Goal: Entertainment & Leisure: Consume media (video, audio)

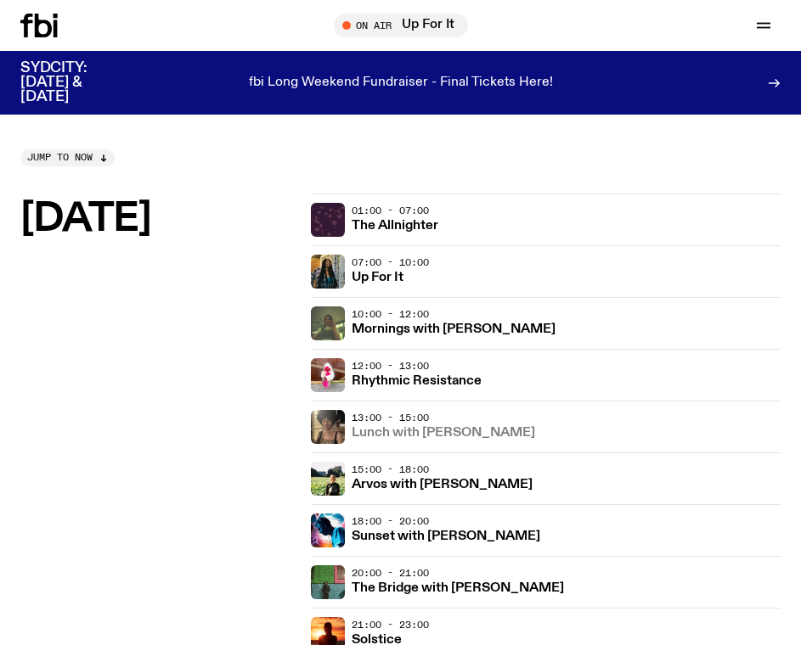
click at [450, 440] on h3 "Lunch with [PERSON_NAME]" at bounding box center [443, 433] width 183 height 13
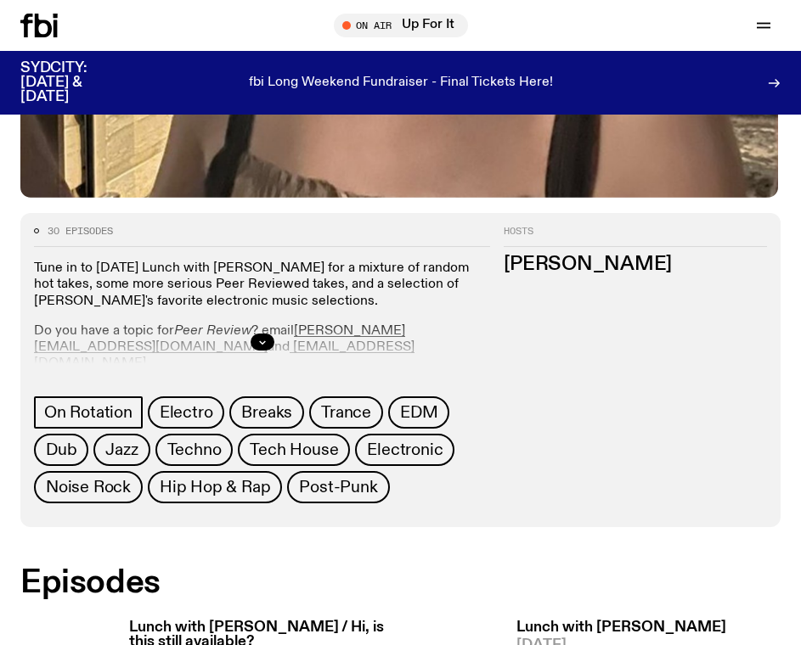
scroll to position [679, 0]
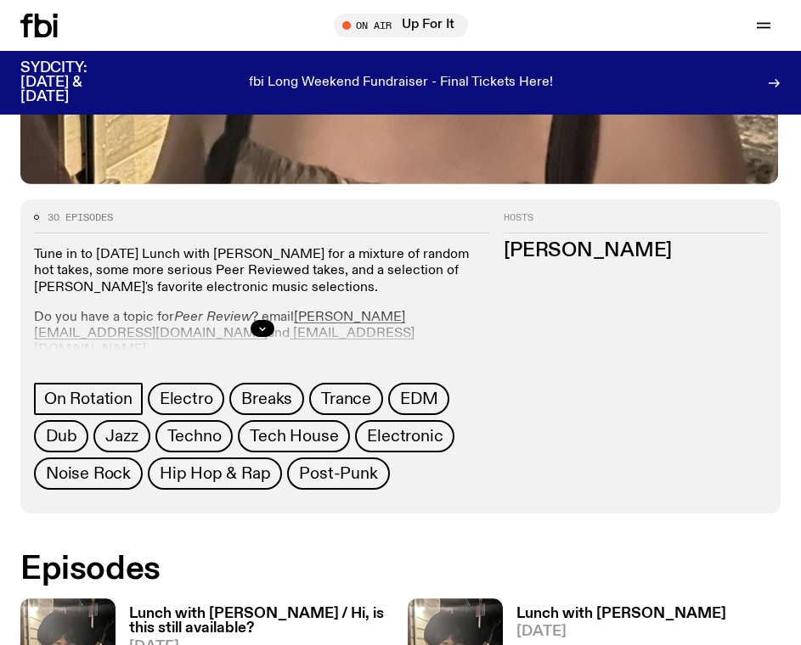
click at [262, 620] on h3 "Lunch with [PERSON_NAME] / Hi, is this still available?" at bounding box center [261, 621] width 265 height 29
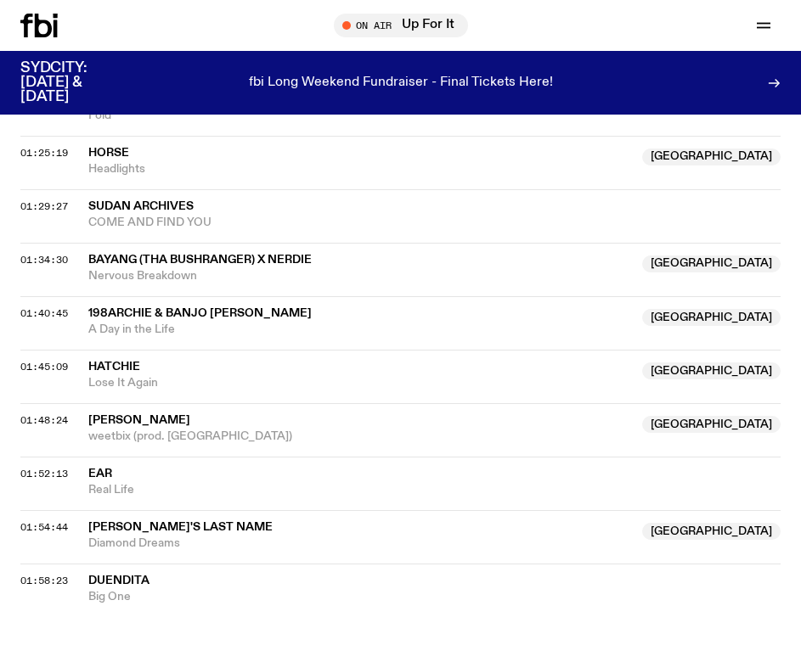
scroll to position [1585, 0]
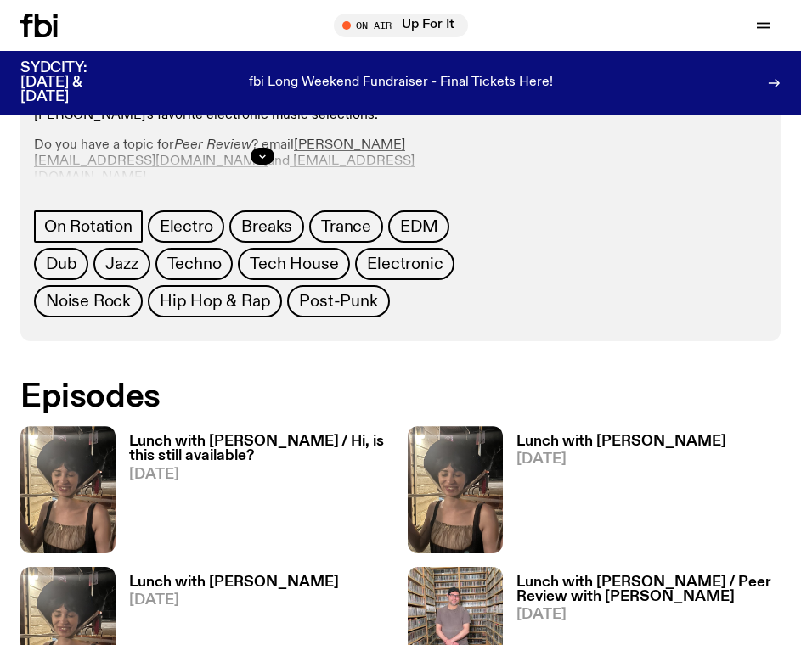
scroll to position [1019, 0]
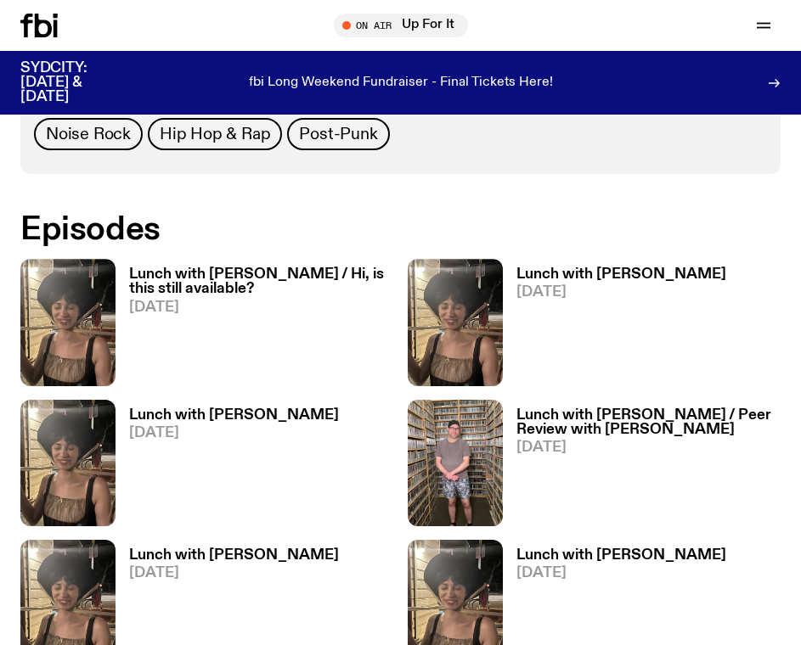
click at [229, 423] on h3 "Lunch with [PERSON_NAME]" at bounding box center [234, 415] width 210 height 14
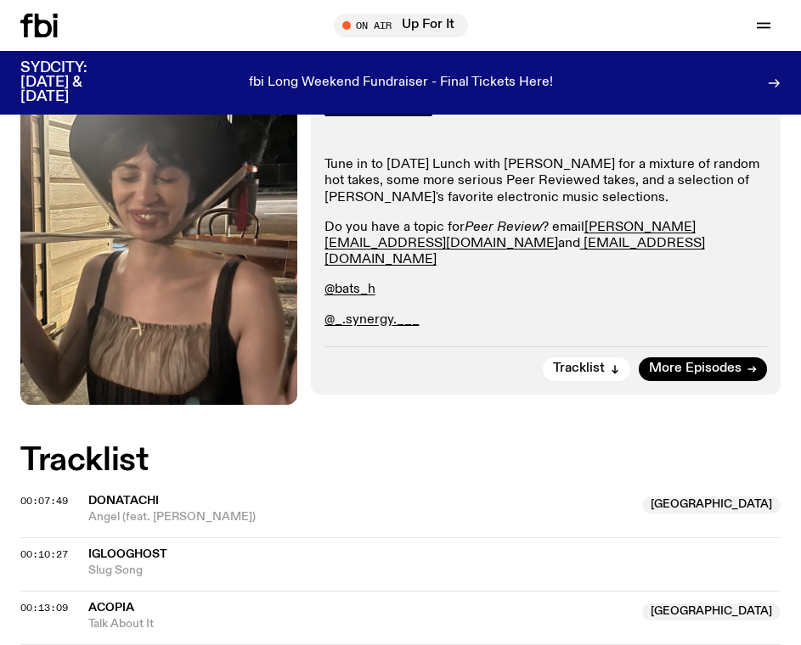
scroll to position [679, 0]
